Goal: Check status: Check status

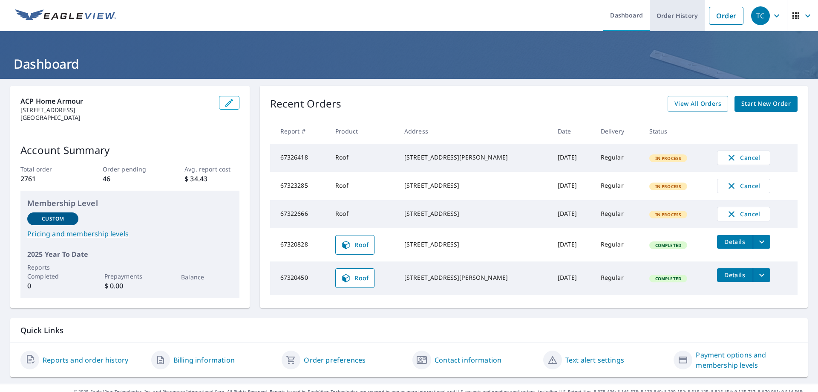
click at [670, 15] on link "Order History" at bounding box center [677, 15] width 55 height 31
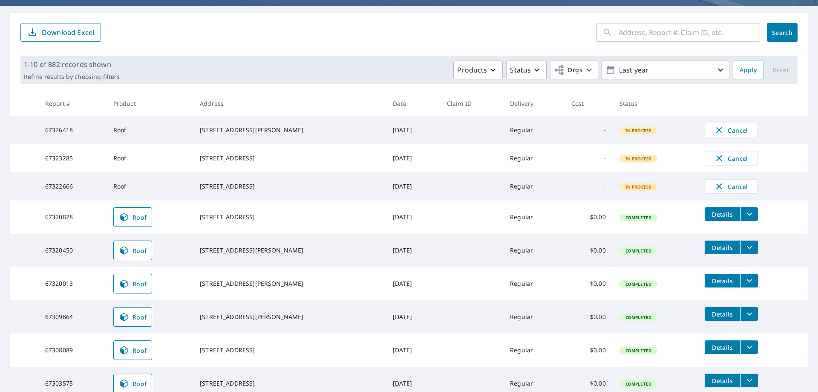
scroll to position [57, 0]
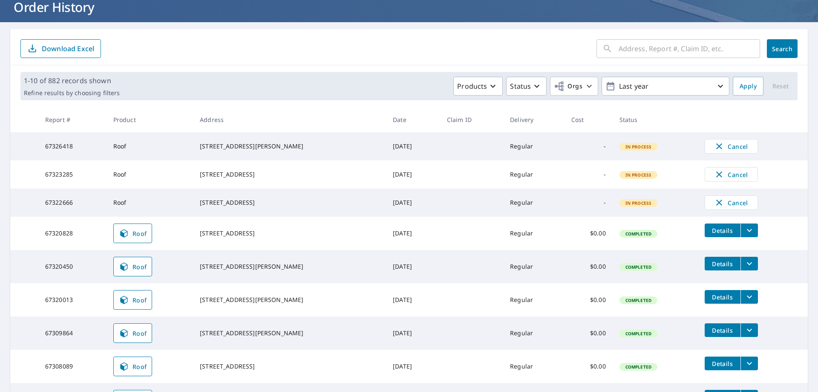
click at [632, 43] on input "text" at bounding box center [690, 49] width 142 height 24
type input "4394"
click at [776, 50] on span "Search" at bounding box center [782, 49] width 17 height 8
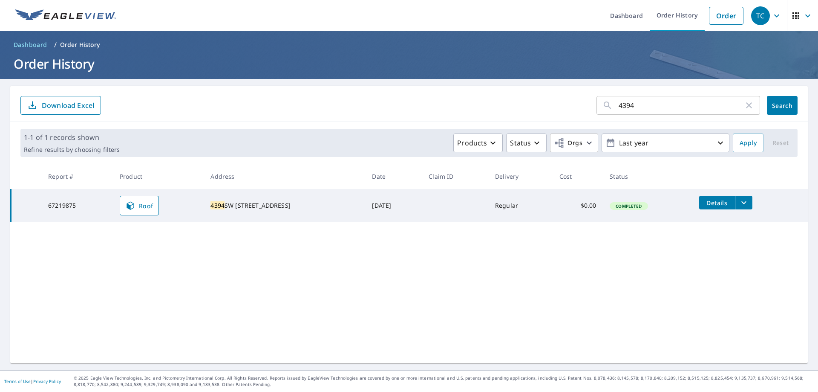
click at [739, 204] on icon "filesDropdownBtn-67219875" at bounding box center [744, 202] width 10 height 10
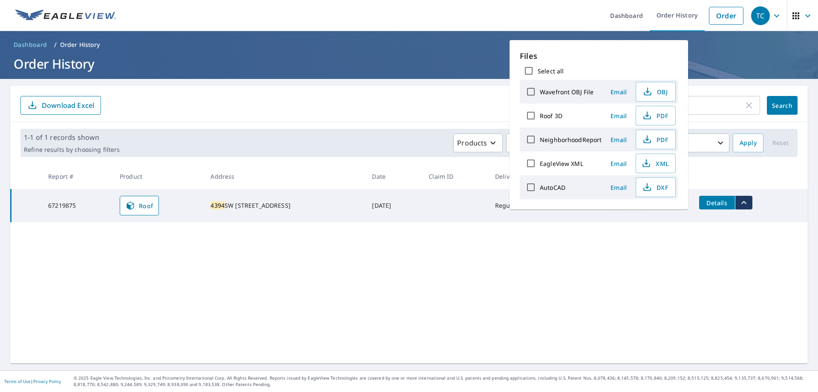
click at [585, 252] on div "4394 ​ Search Download Excel 1-1 of 1 records shown Refine results by choosing …" at bounding box center [409, 224] width 798 height 277
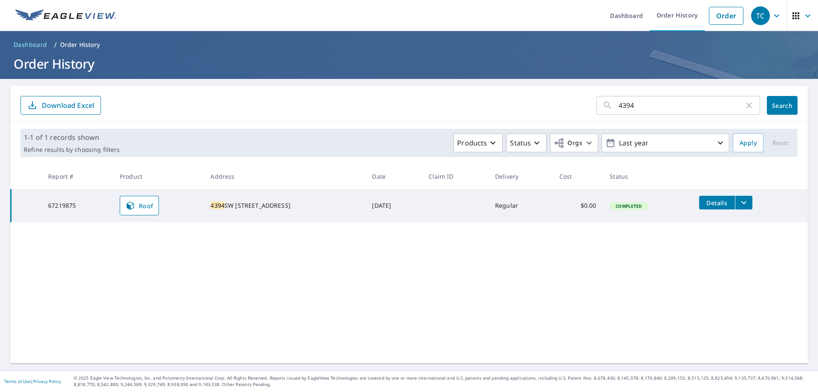
drag, startPoint x: 615, startPoint y: 204, endPoint x: 461, endPoint y: 237, distance: 157.8
click at [614, 204] on span "Completed" at bounding box center [629, 206] width 36 height 6
click at [136, 211] on link "Roof" at bounding box center [139, 206] width 39 height 20
click at [633, 107] on input "4394" at bounding box center [681, 105] width 125 height 24
click at [713, 202] on span "Details" at bounding box center [718, 203] width 26 height 8
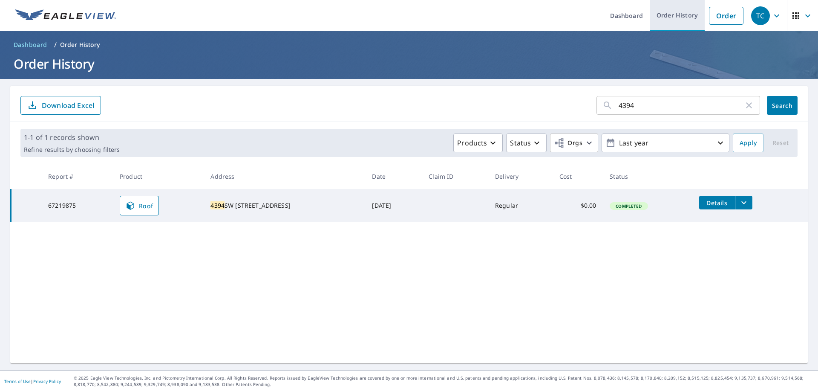
click at [680, 15] on link "Order History" at bounding box center [677, 15] width 55 height 31
click at [739, 200] on icon "filesDropdownBtn-67219875" at bounding box center [744, 202] width 10 height 10
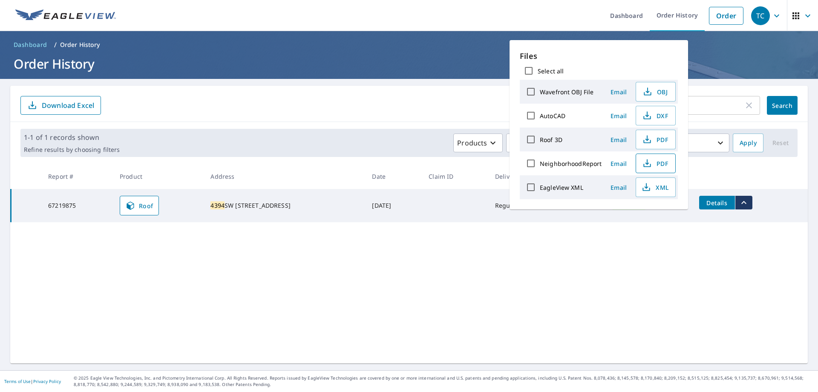
click at [655, 166] on span "PDF" at bounding box center [654, 163] width 27 height 10
click at [657, 141] on span "PDF" at bounding box center [654, 139] width 27 height 10
click at [124, 241] on div "4394 ​ Search Download Excel 1-1 of 1 records shown Refine results by choosing …" at bounding box center [409, 224] width 798 height 277
